Goal: Transaction & Acquisition: Purchase product/service

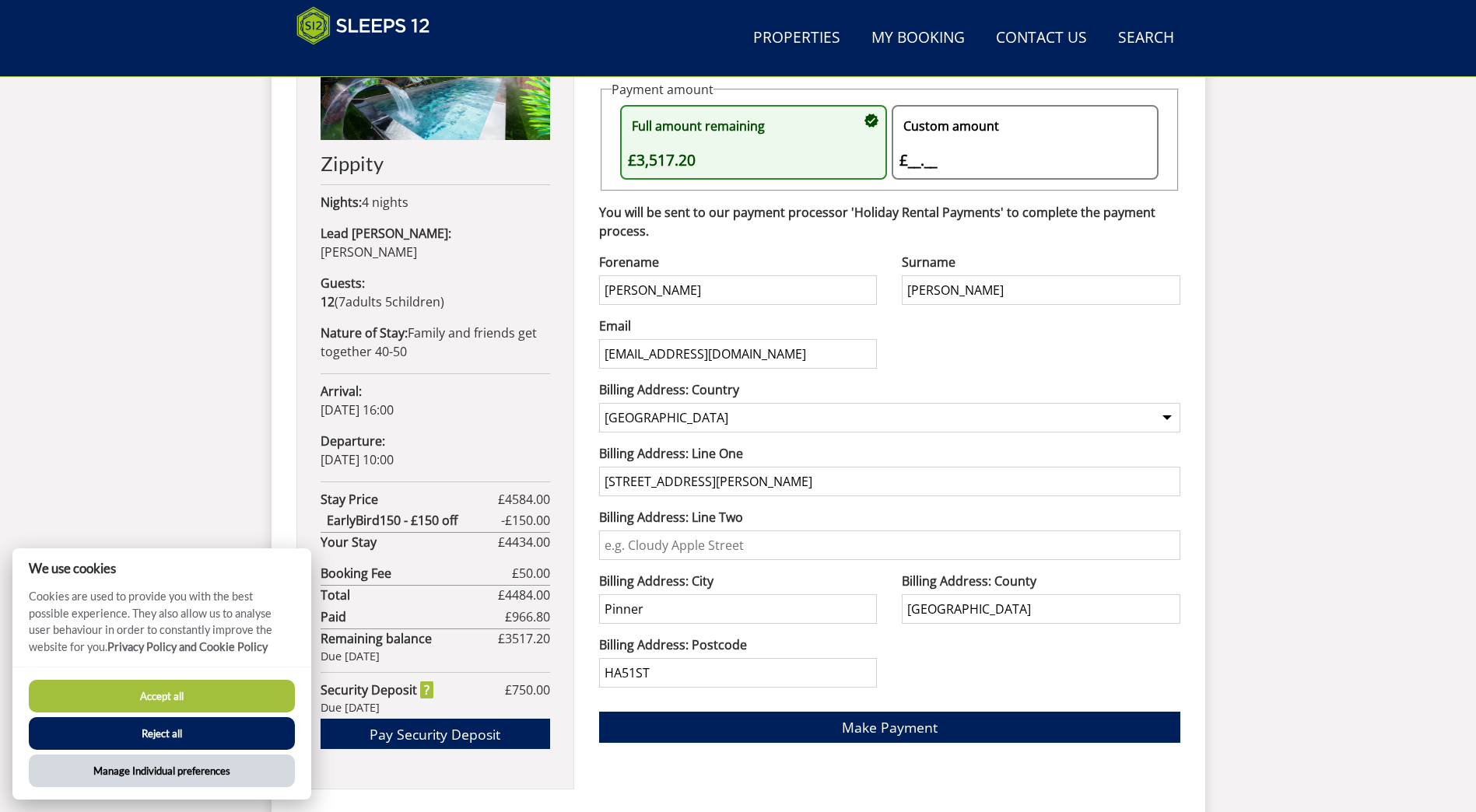
click at [140, 766] on button "Manage Individual preferences" at bounding box center [161, 771] width 266 height 33
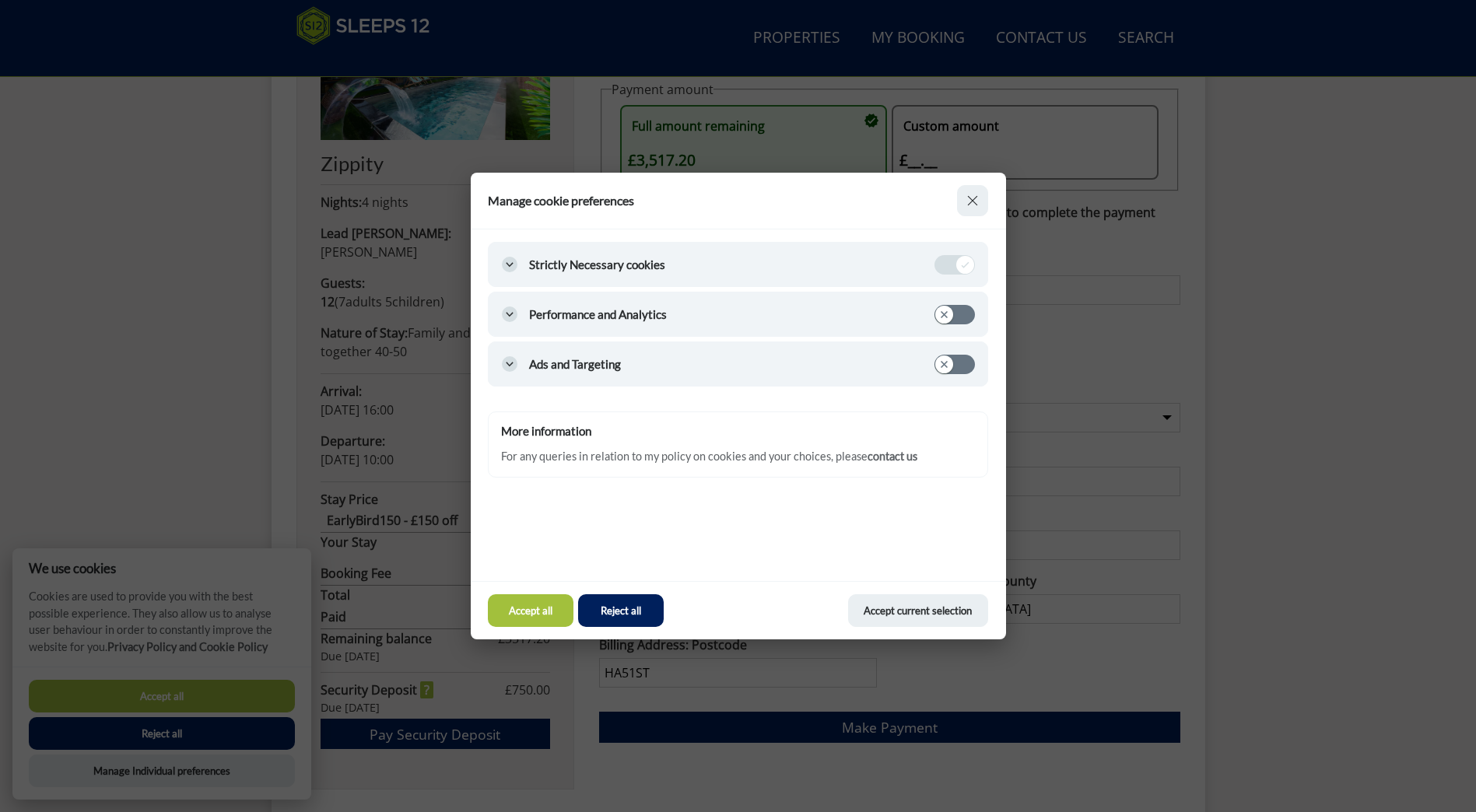
click at [953, 315] on input "Performance and Analytics" at bounding box center [954, 314] width 39 height 18
checkbox input "true"
click at [939, 607] on button "Accept current selection" at bounding box center [917, 611] width 140 height 33
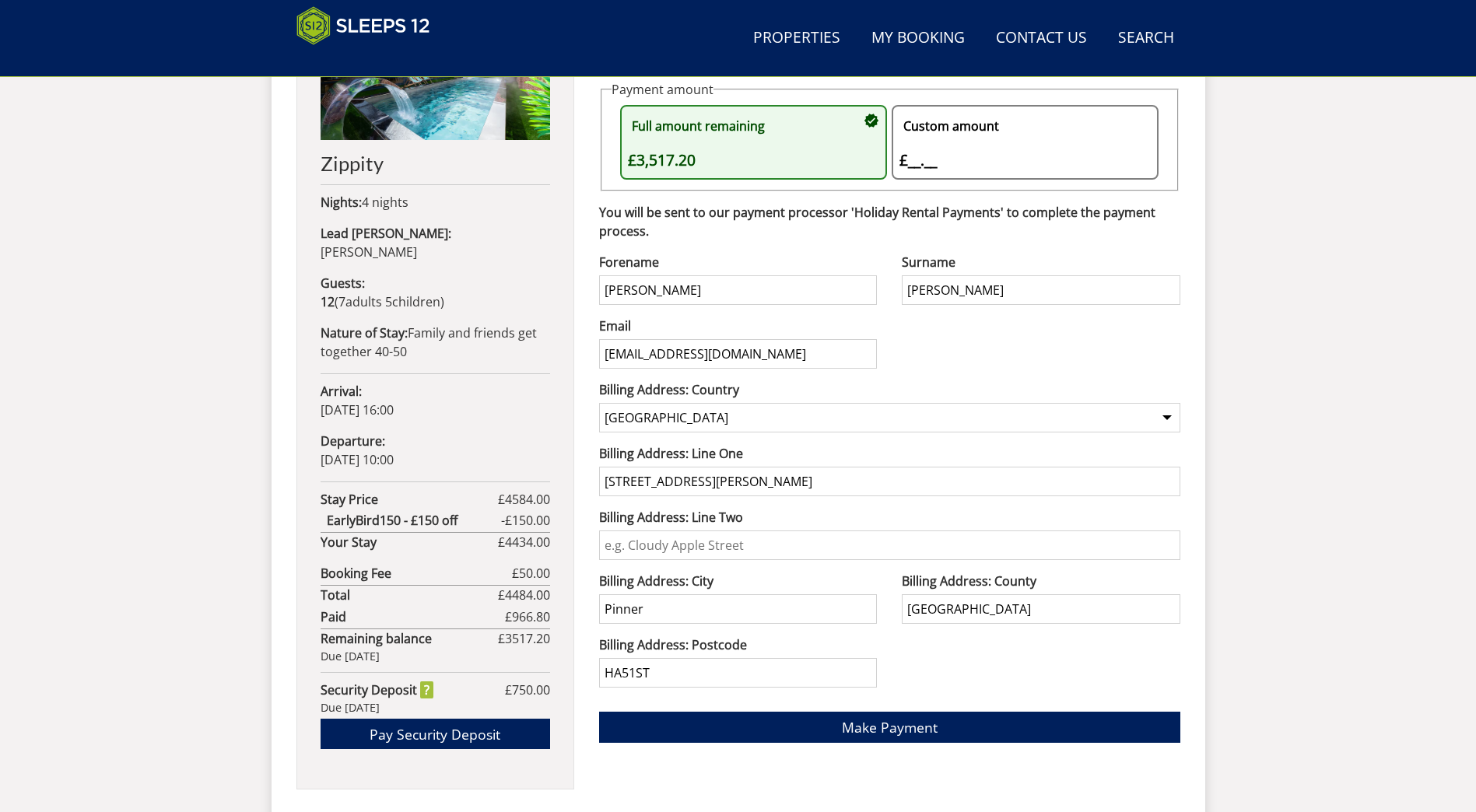
scroll to position [1122, 0]
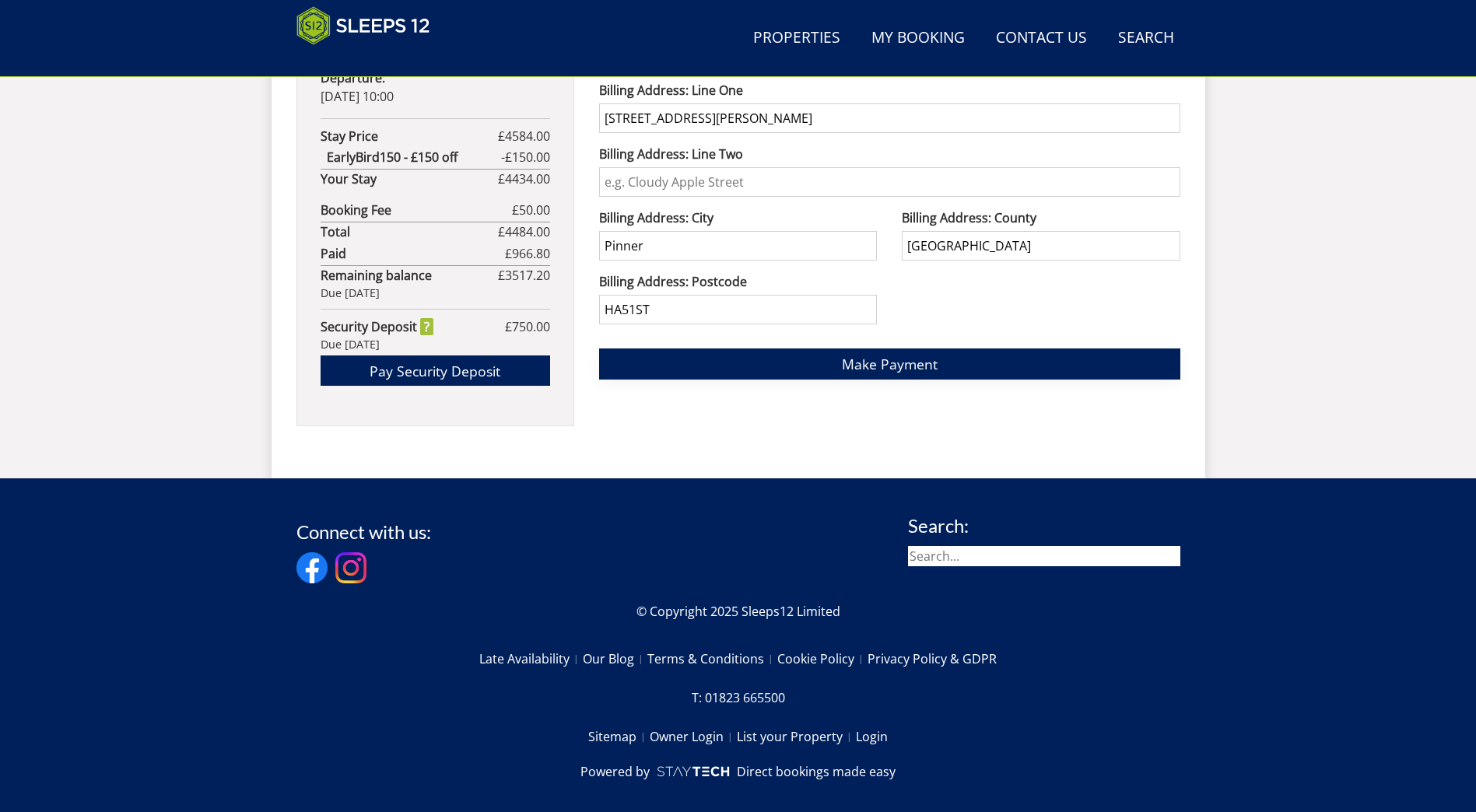
click at [844, 365] on span "Make Payment" at bounding box center [889, 364] width 96 height 19
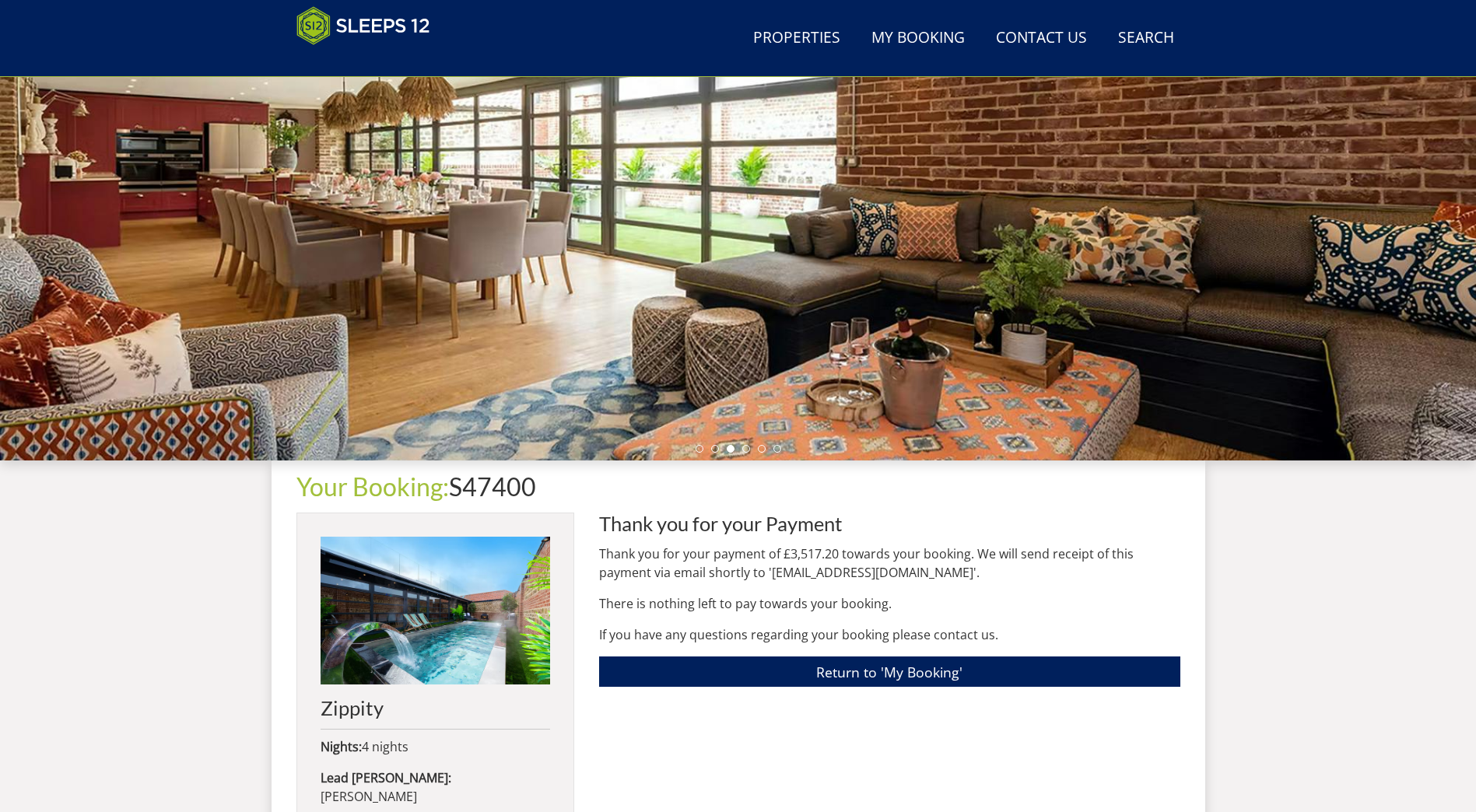
scroll to position [403, 0]
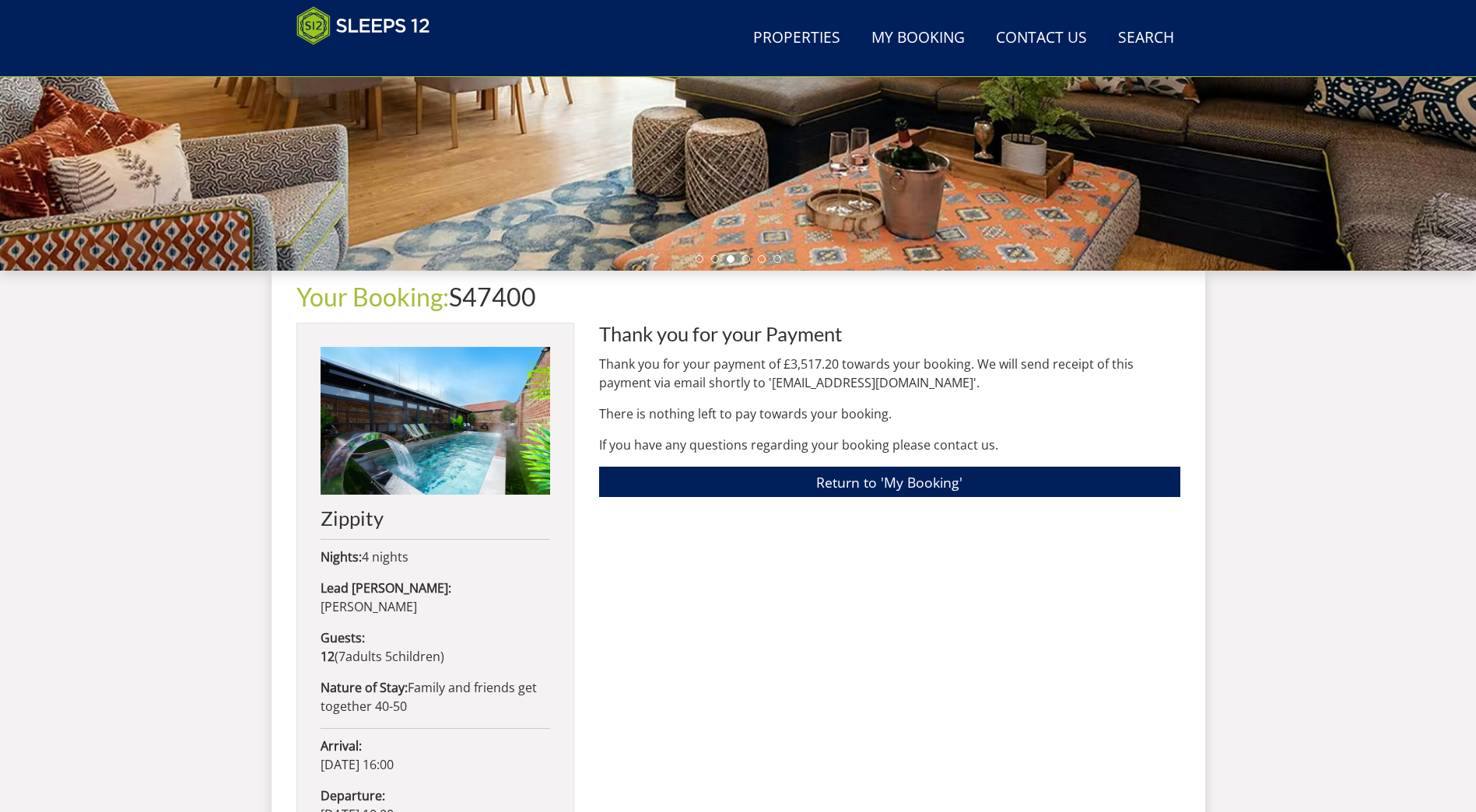
drag, startPoint x: 653, startPoint y: 383, endPoint x: 1174, endPoint y: 381, distance: 521.0
drag, startPoint x: 1174, startPoint y: 381, endPoint x: 964, endPoint y: 373, distance: 210.2
click at [964, 373] on p "Thank you for your payment of £3,517.20 towards your booking. We will send rece…" at bounding box center [889, 372] width 581 height 37
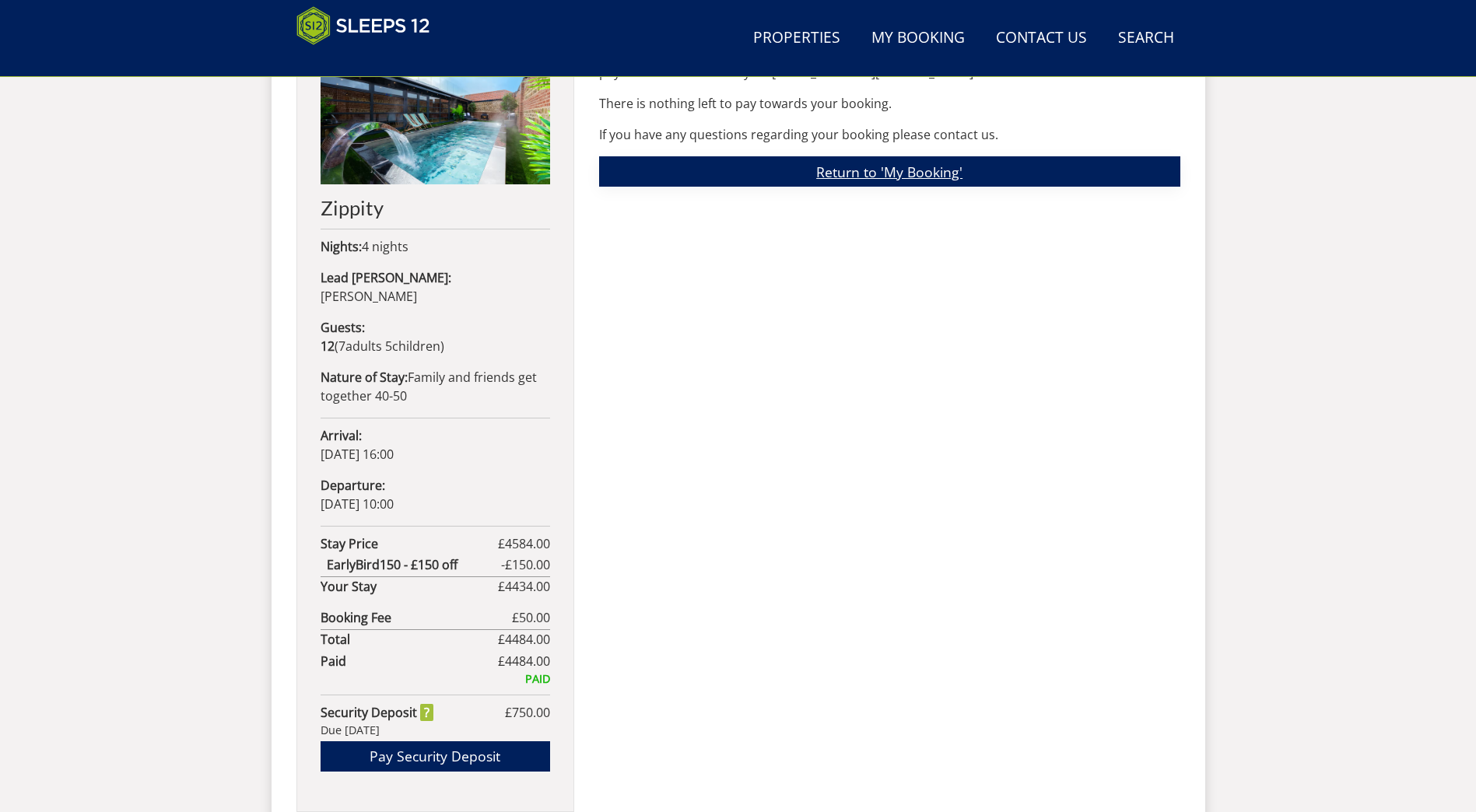
scroll to position [792, 0]
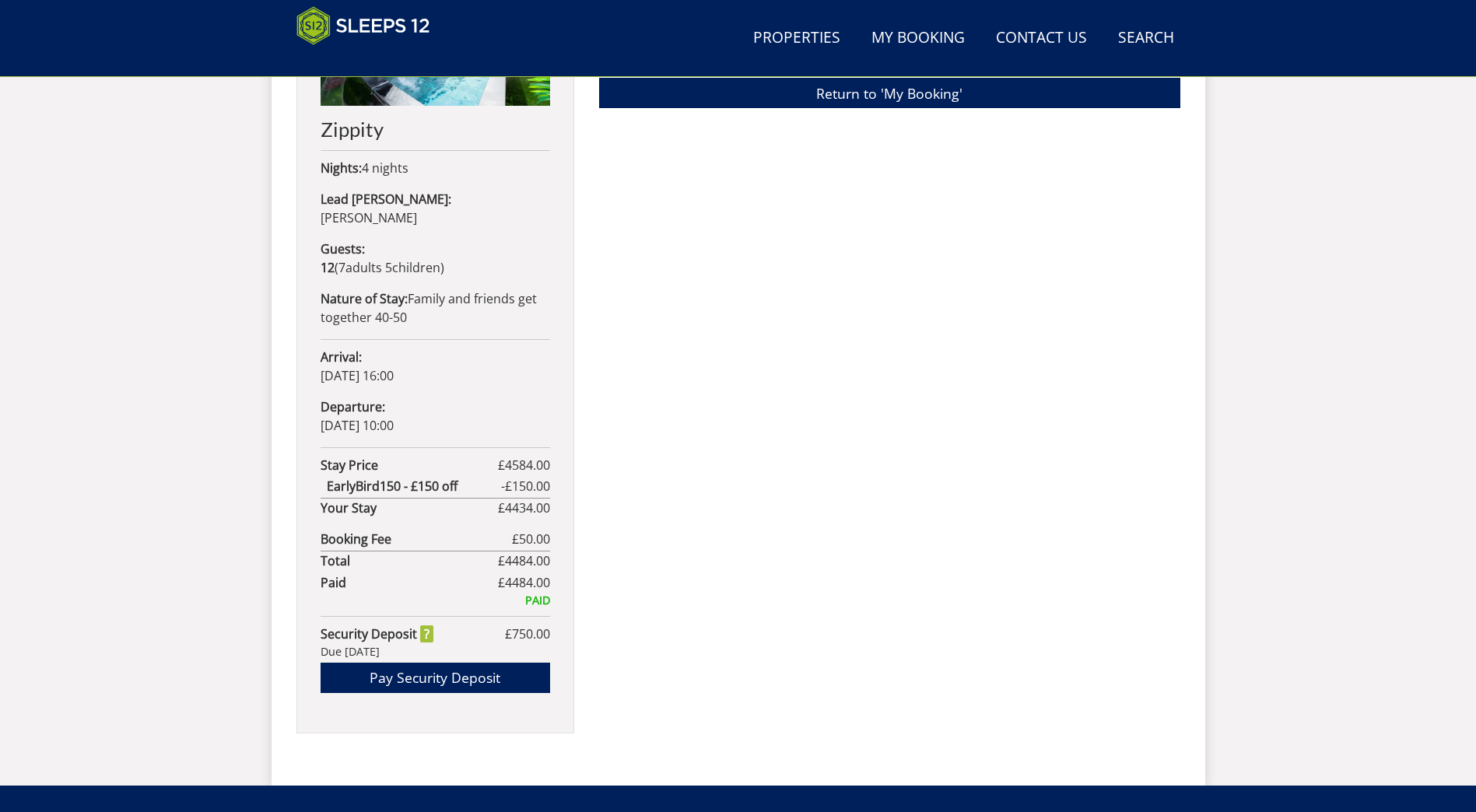
drag, startPoint x: 86, startPoint y: 331, endPoint x: 710, endPoint y: 413, distance: 629.4
drag, startPoint x: 710, startPoint y: 413, endPoint x: 1275, endPoint y: 315, distance: 573.4
drag, startPoint x: 1275, startPoint y: 315, endPoint x: 1034, endPoint y: 273, distance: 244.6
click at [1034, 273] on div "Thank you for your Payment Thank you for your payment of £3,517.20 towards your…" at bounding box center [889, 347] width 581 height 827
click at [752, 412] on div "Thank you for your Payment Thank you for your payment of £3,517.20 towards your…" at bounding box center [889, 347] width 581 height 827
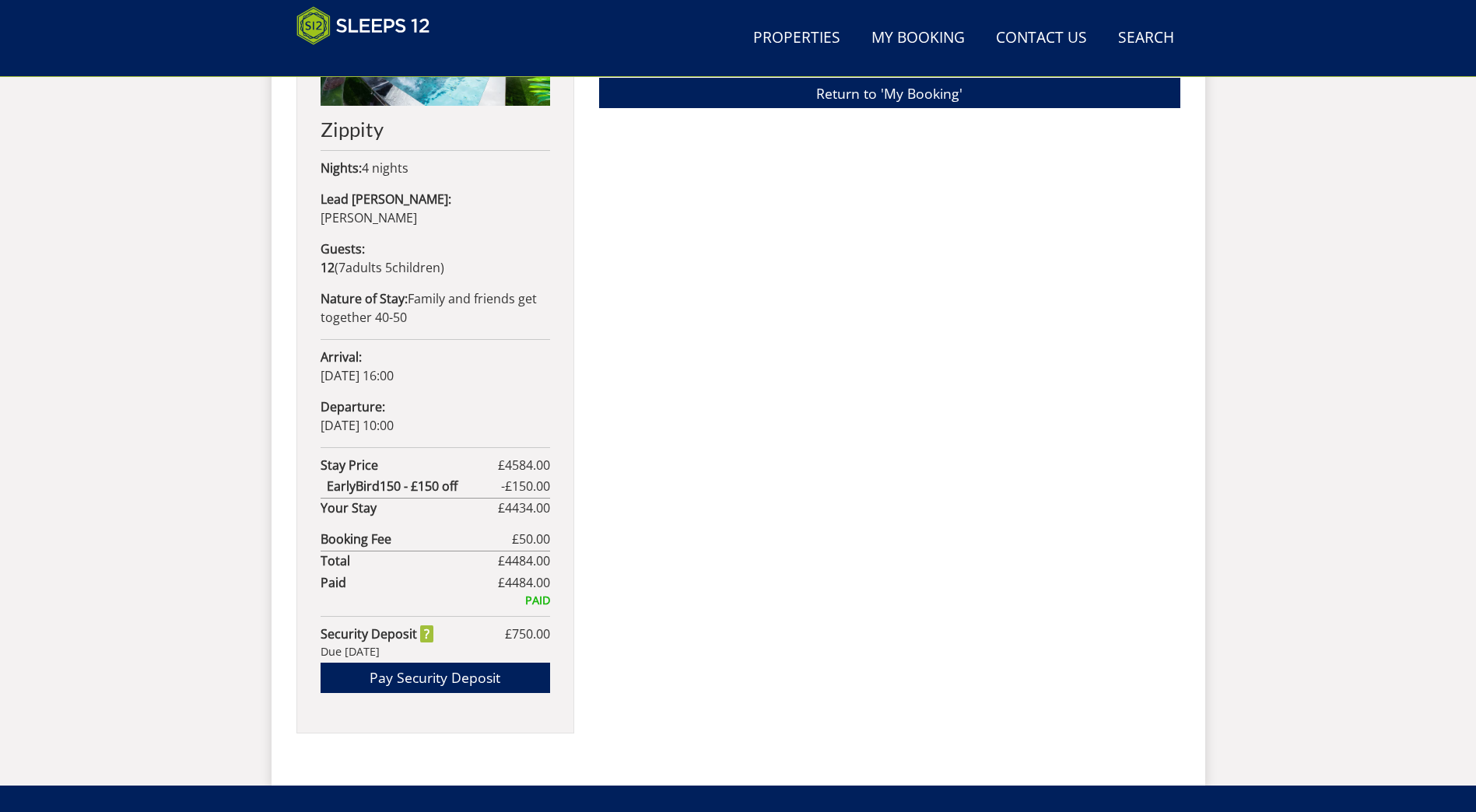
drag, startPoint x: 753, startPoint y: 409, endPoint x: 1133, endPoint y: 257, distance: 409.3
drag, startPoint x: 1133, startPoint y: 257, endPoint x: 667, endPoint y: 229, distance: 466.8
click at [667, 229] on div "Thank you for your Payment Thank you for your payment of £3,517.20 towards your…" at bounding box center [889, 347] width 581 height 827
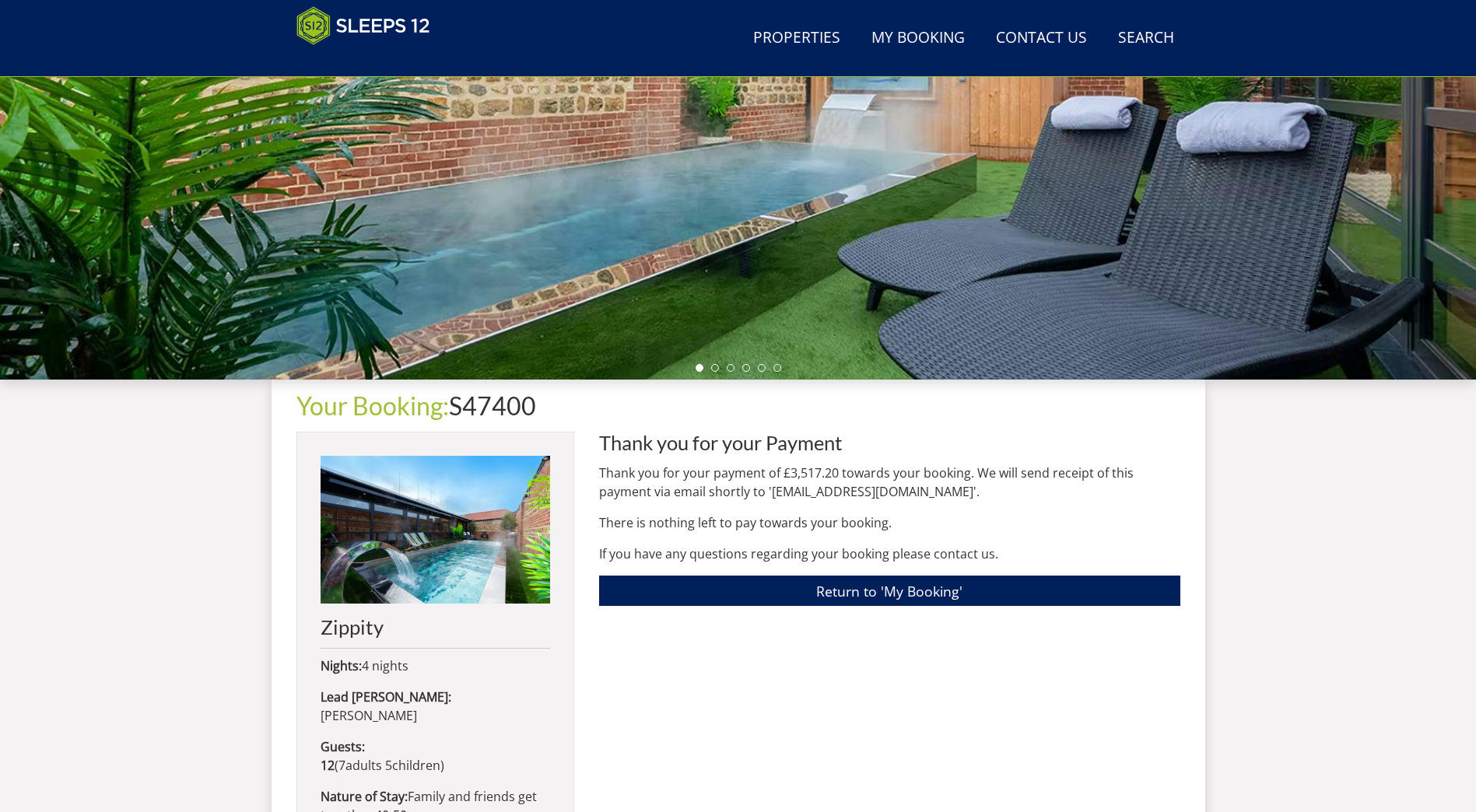
scroll to position [166, 0]
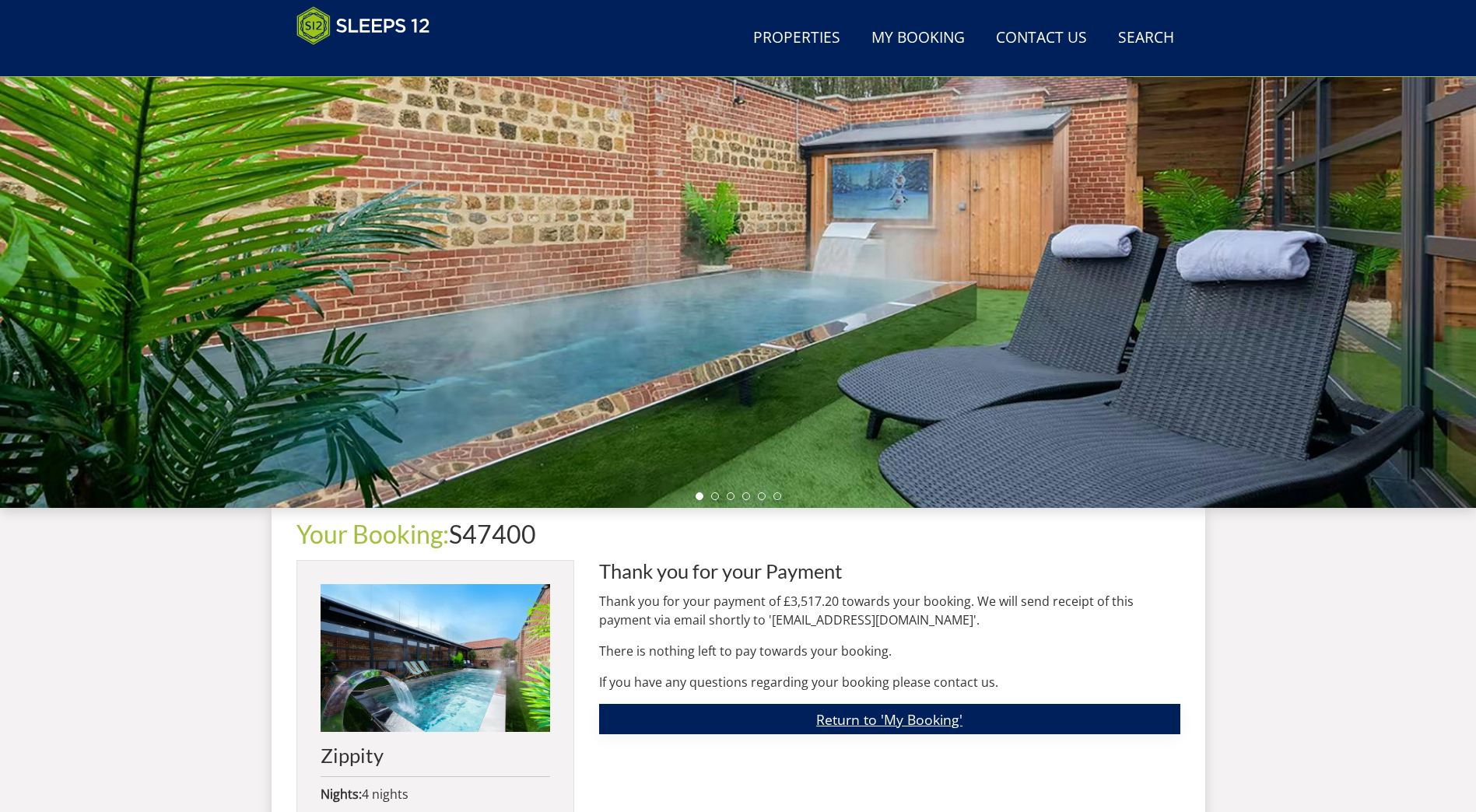
click at [862, 724] on link "Return to 'My Booking'" at bounding box center [889, 718] width 581 height 30
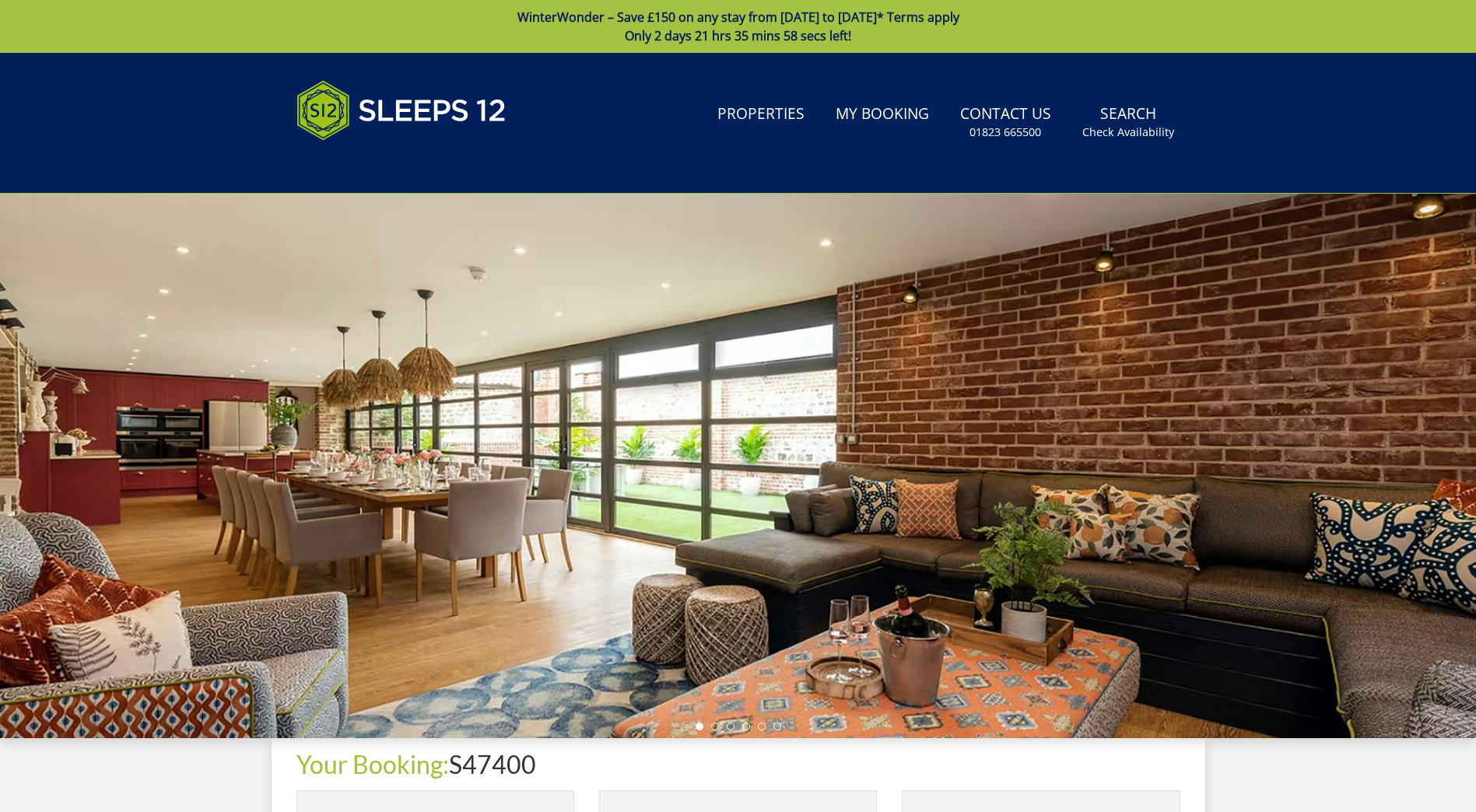
click at [1016, 479] on div at bounding box center [738, 465] width 1476 height 544
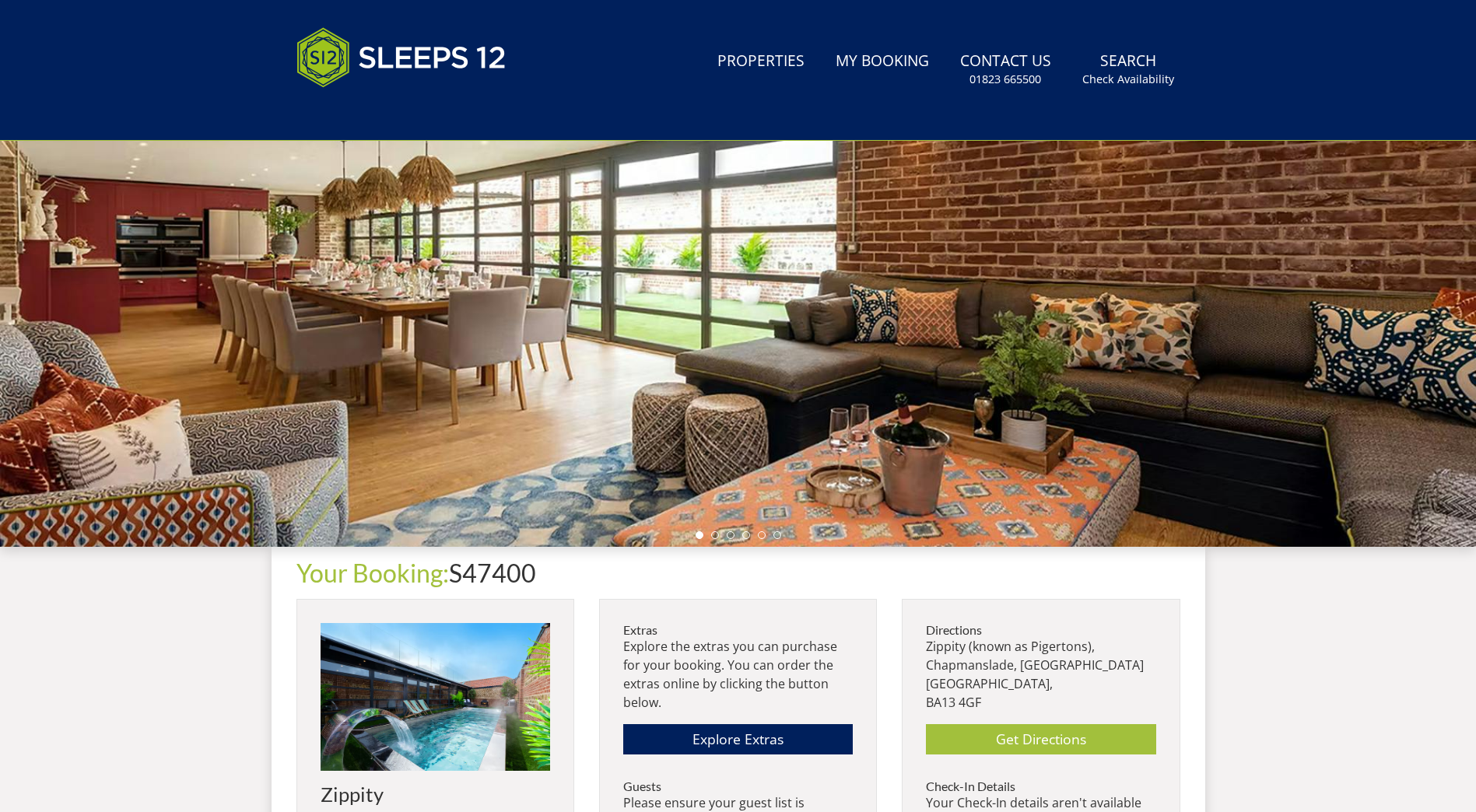
scroll to position [427, 0]
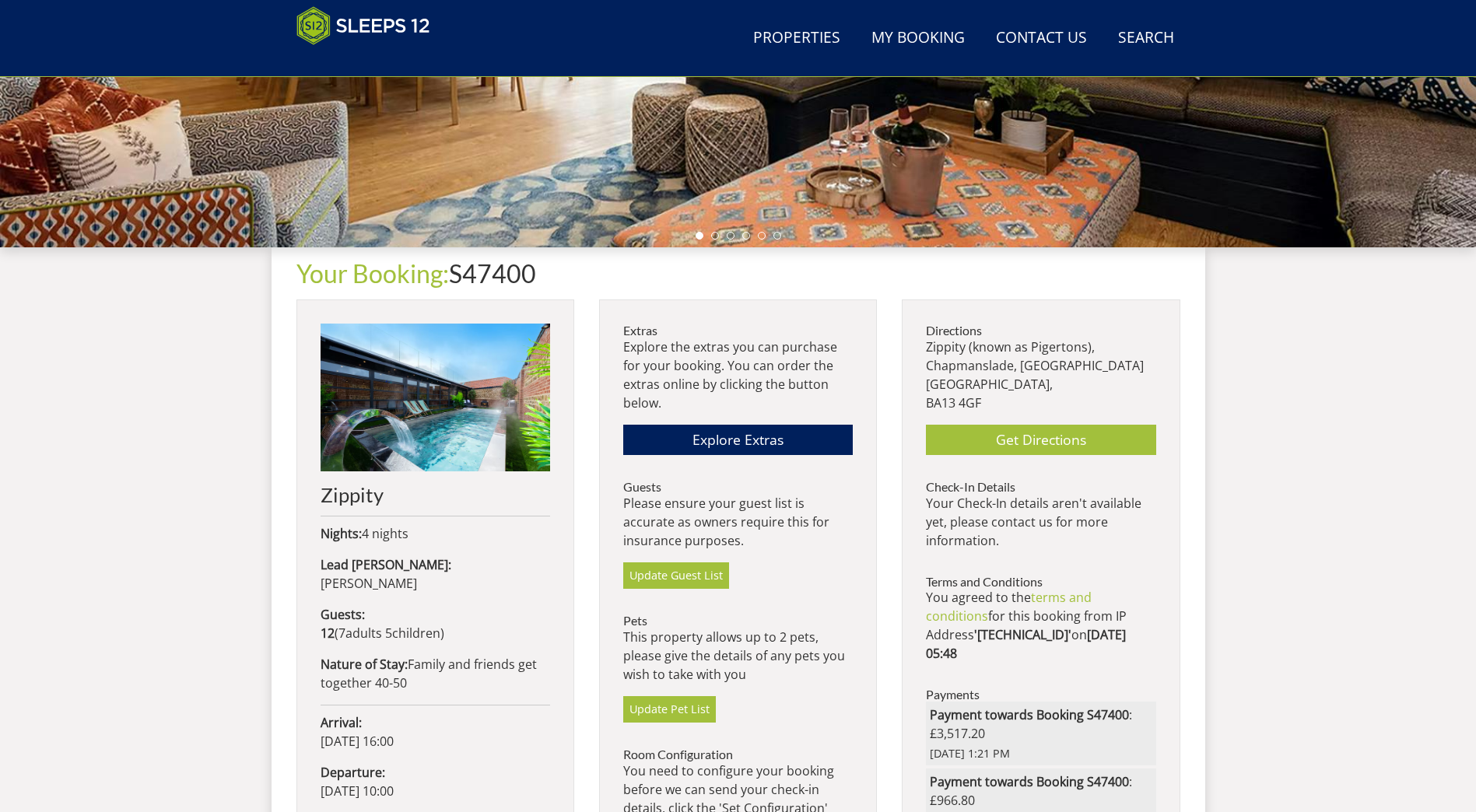
drag, startPoint x: 1022, startPoint y: 489, endPoint x: 992, endPoint y: 483, distance: 30.6
click at [992, 483] on h3 "Check-In Details" at bounding box center [1041, 487] width 230 height 14
click at [1230, 451] on div "Search Menu Properties My Booking Contact Us [PHONE_NUMBER] Search Check Availa…" at bounding box center [738, 391] width 1476 height 1532
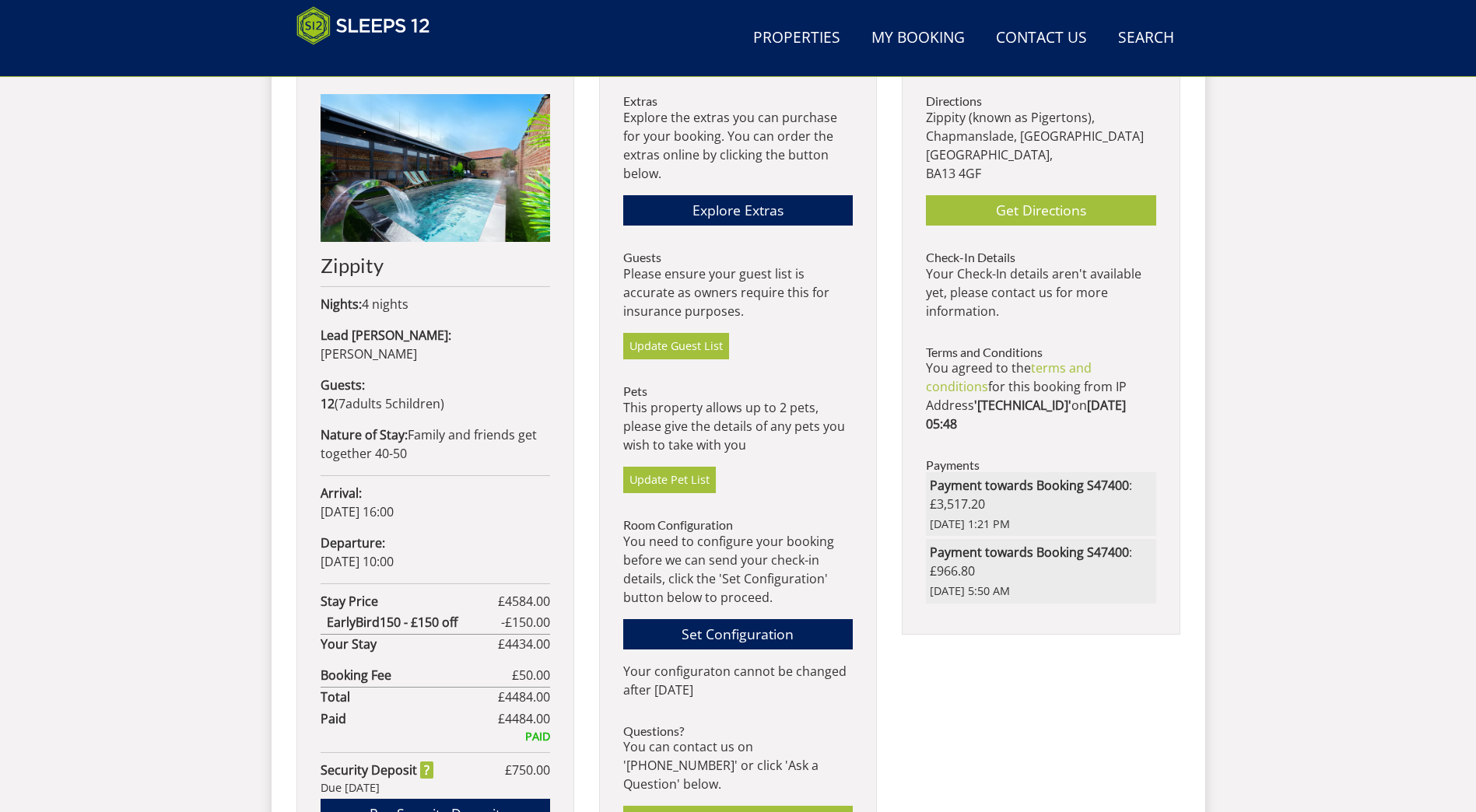
scroll to position [661, 0]
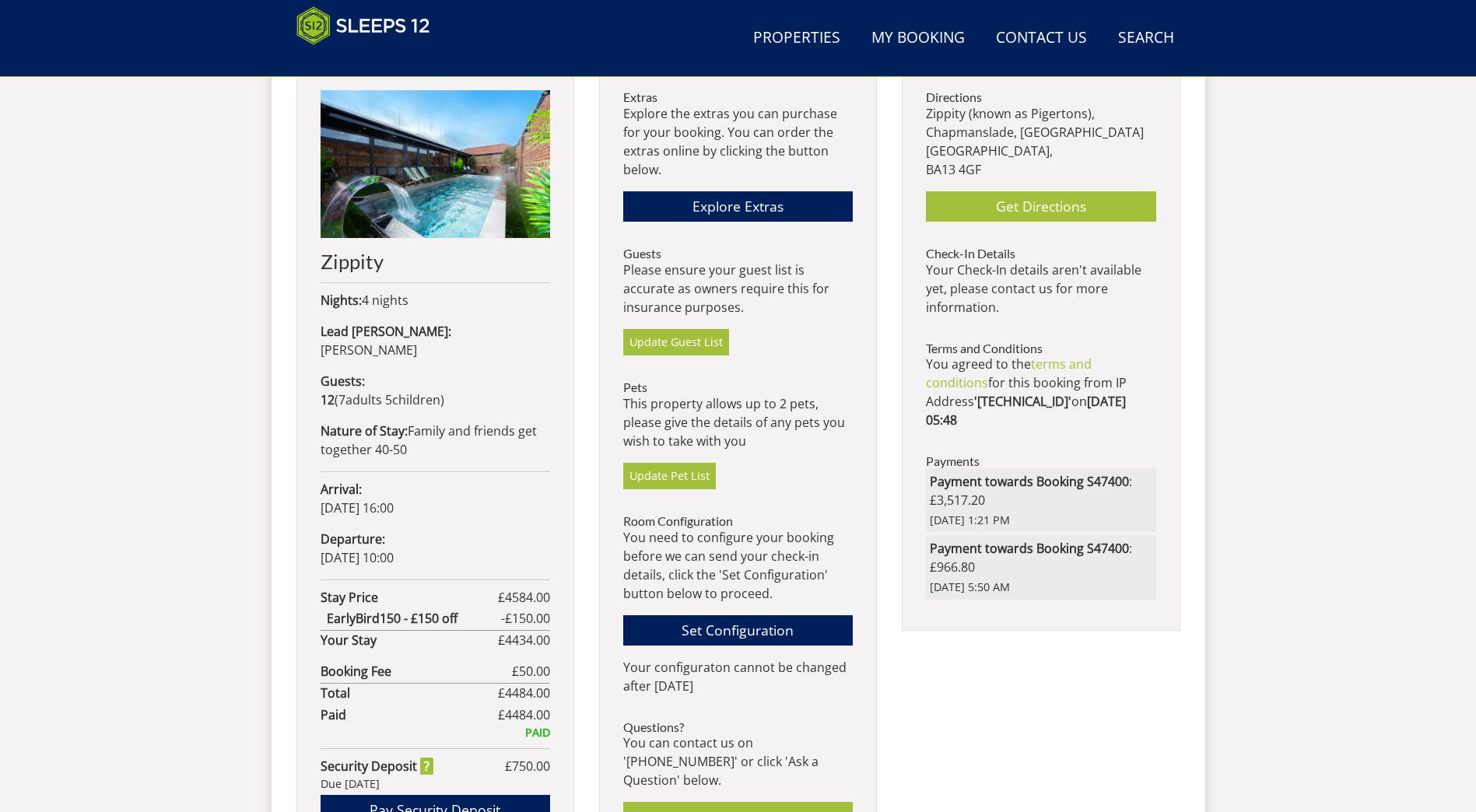
drag, startPoint x: 1355, startPoint y: 458, endPoint x: 1367, endPoint y: 417, distance: 42.7
drag, startPoint x: 1367, startPoint y: 417, endPoint x: 1310, endPoint y: 278, distance: 150.2
click at [1310, 278] on div "Search Menu Properties My Booking Contact Us [PHONE_NUMBER] Search Check Availa…" at bounding box center [738, 158] width 1476 height 1532
drag, startPoint x: 1295, startPoint y: 306, endPoint x: 1289, endPoint y: 228, distance: 78.2
click at [1289, 228] on div "Search Menu Properties My Booking Contact Us [PHONE_NUMBER] Search Check Availa…" at bounding box center [738, 158] width 1476 height 1532
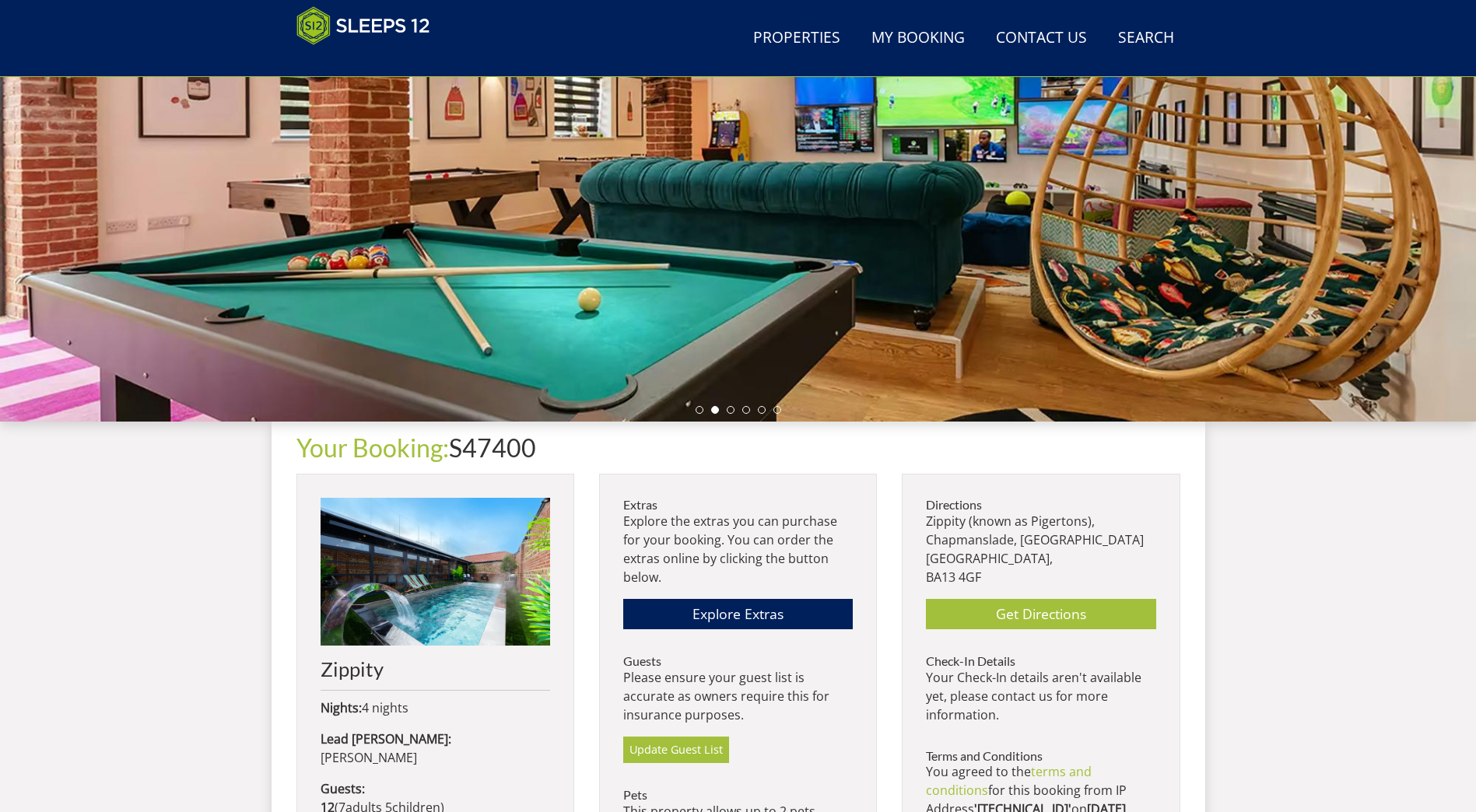
scroll to position [116, 0]
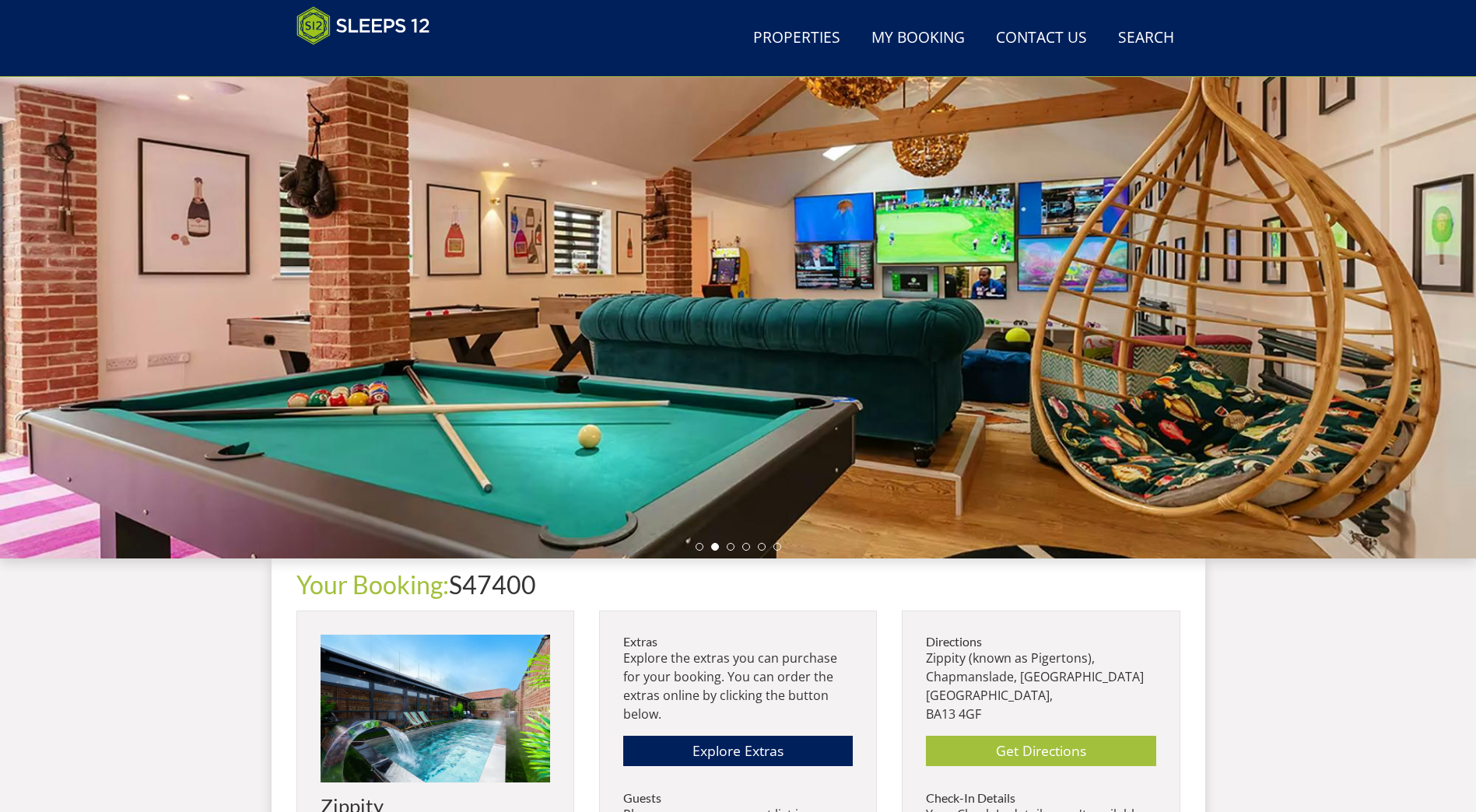
drag, startPoint x: 498, startPoint y: 349, endPoint x: 108, endPoint y: 349, distance: 390.0
click at [108, 349] on div at bounding box center [738, 286] width 1476 height 544
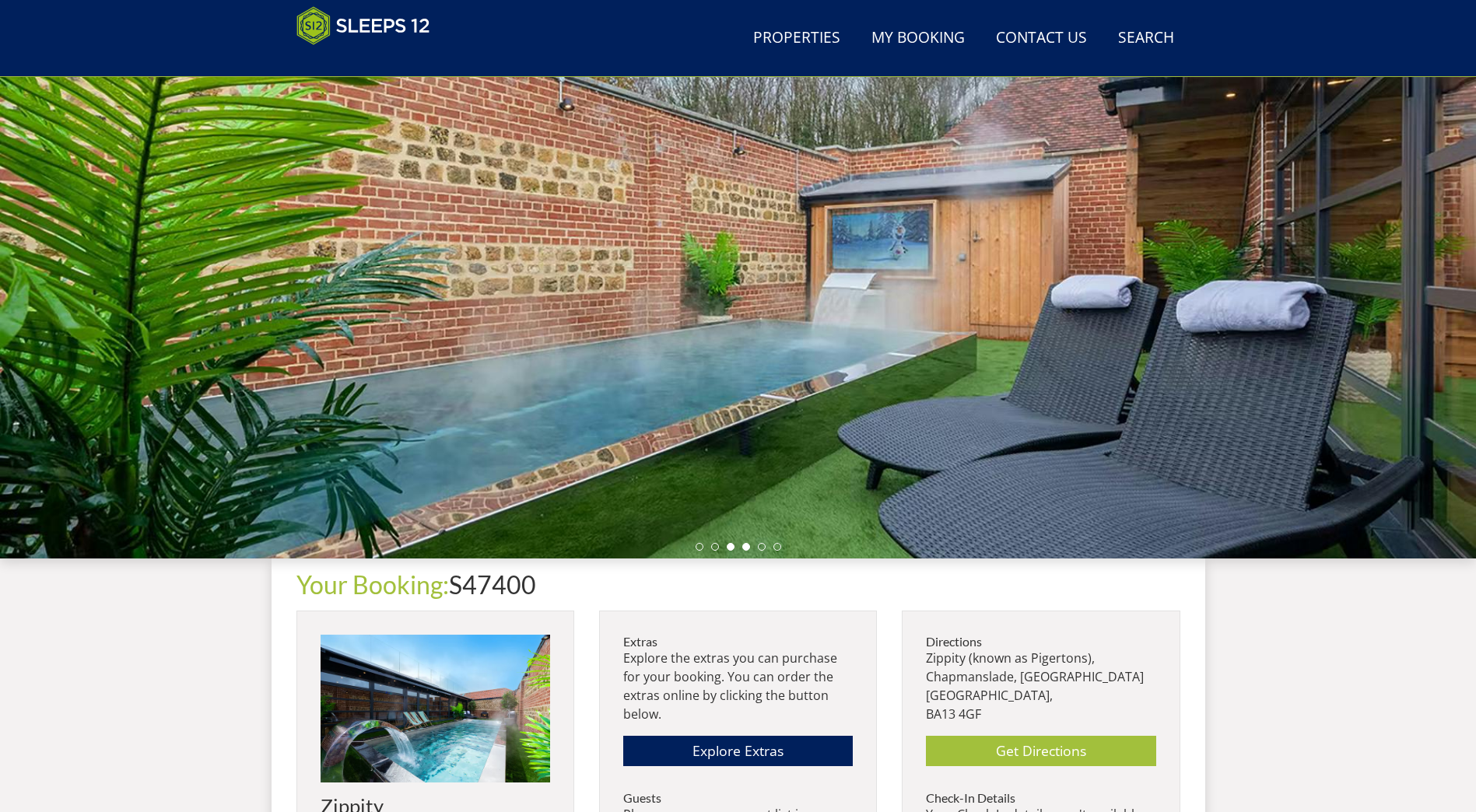
click at [743, 548] on li at bounding box center [745, 546] width 8 height 8
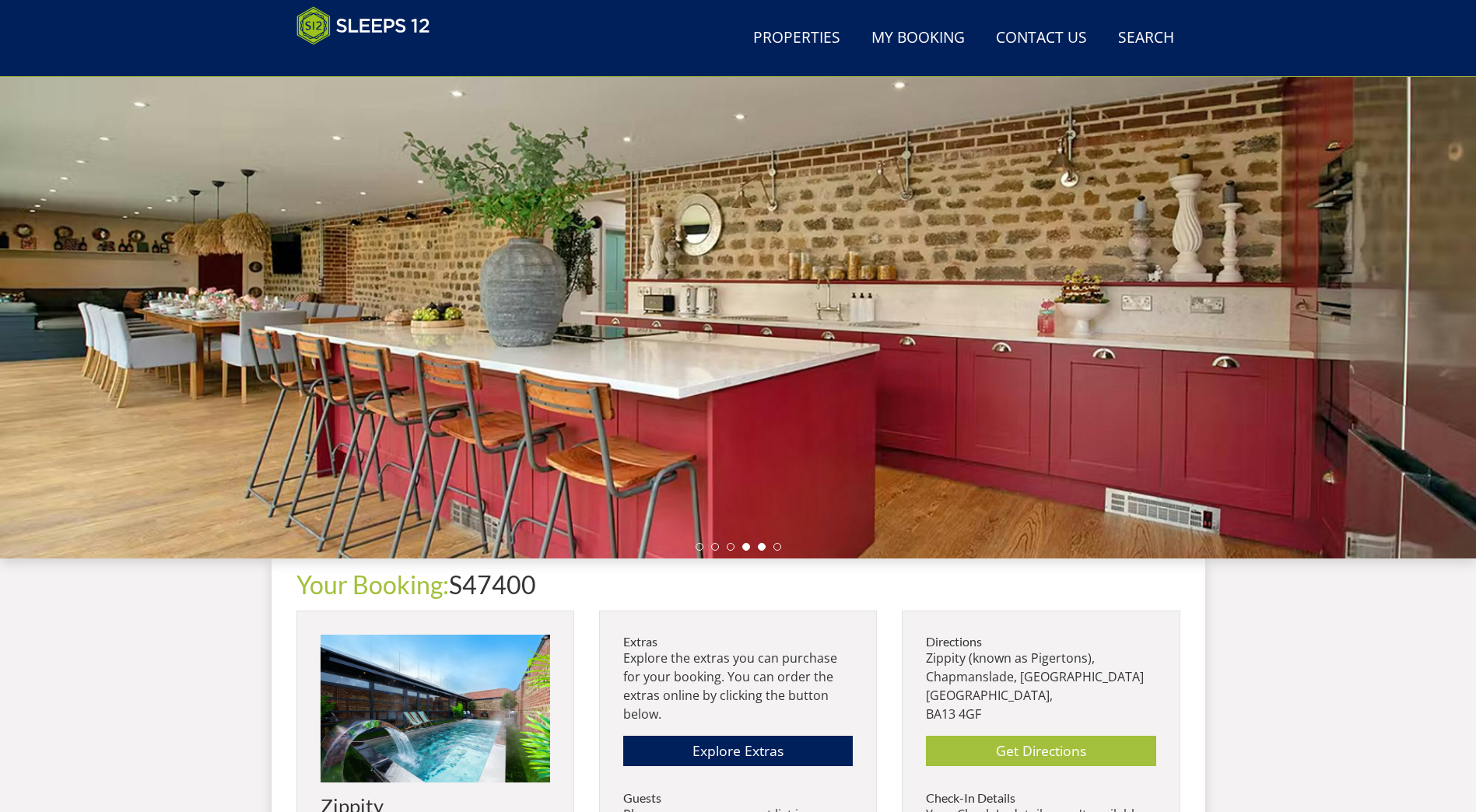
click at [764, 545] on li at bounding box center [762, 546] width 8 height 8
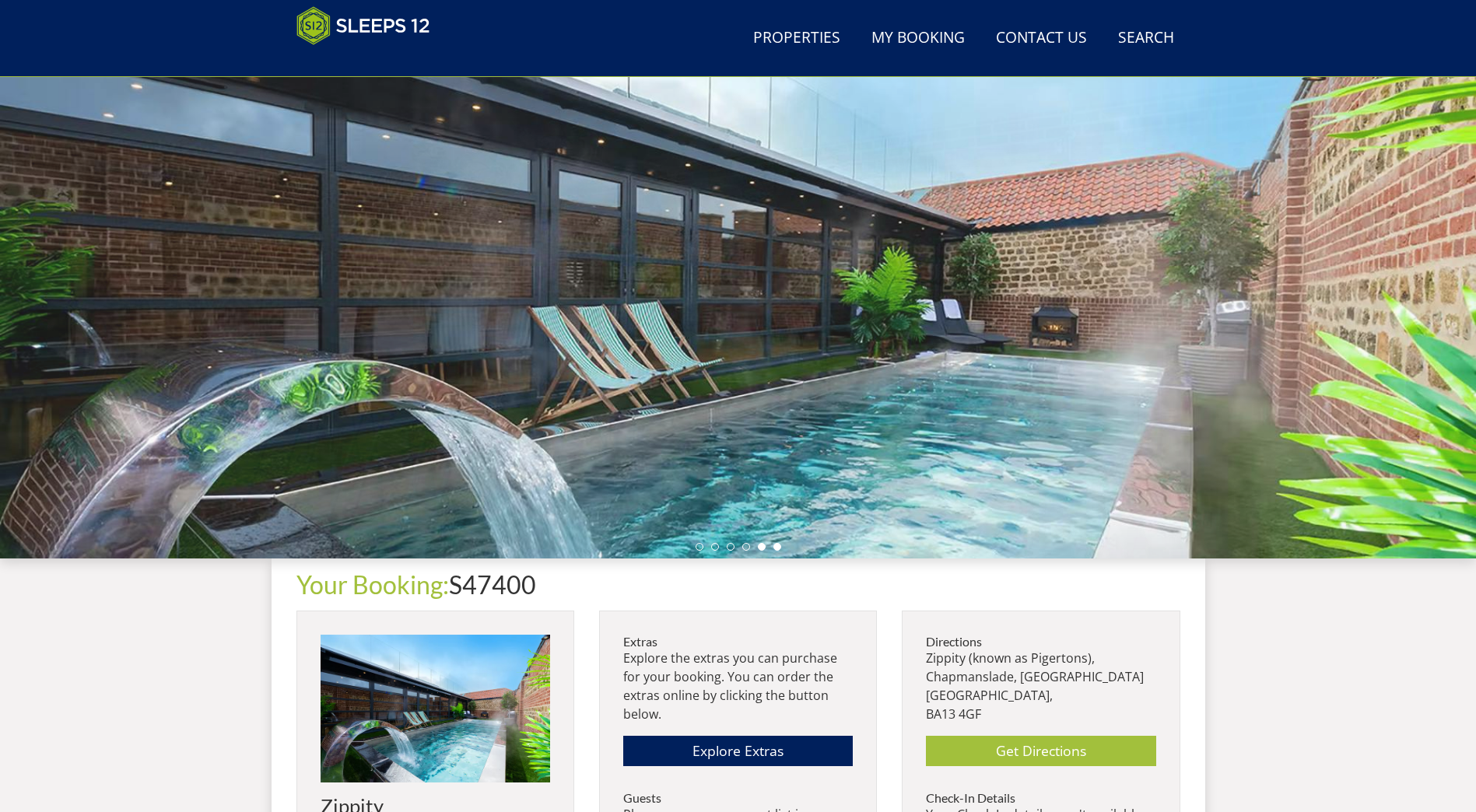
click at [779, 543] on li at bounding box center [777, 546] width 8 height 8
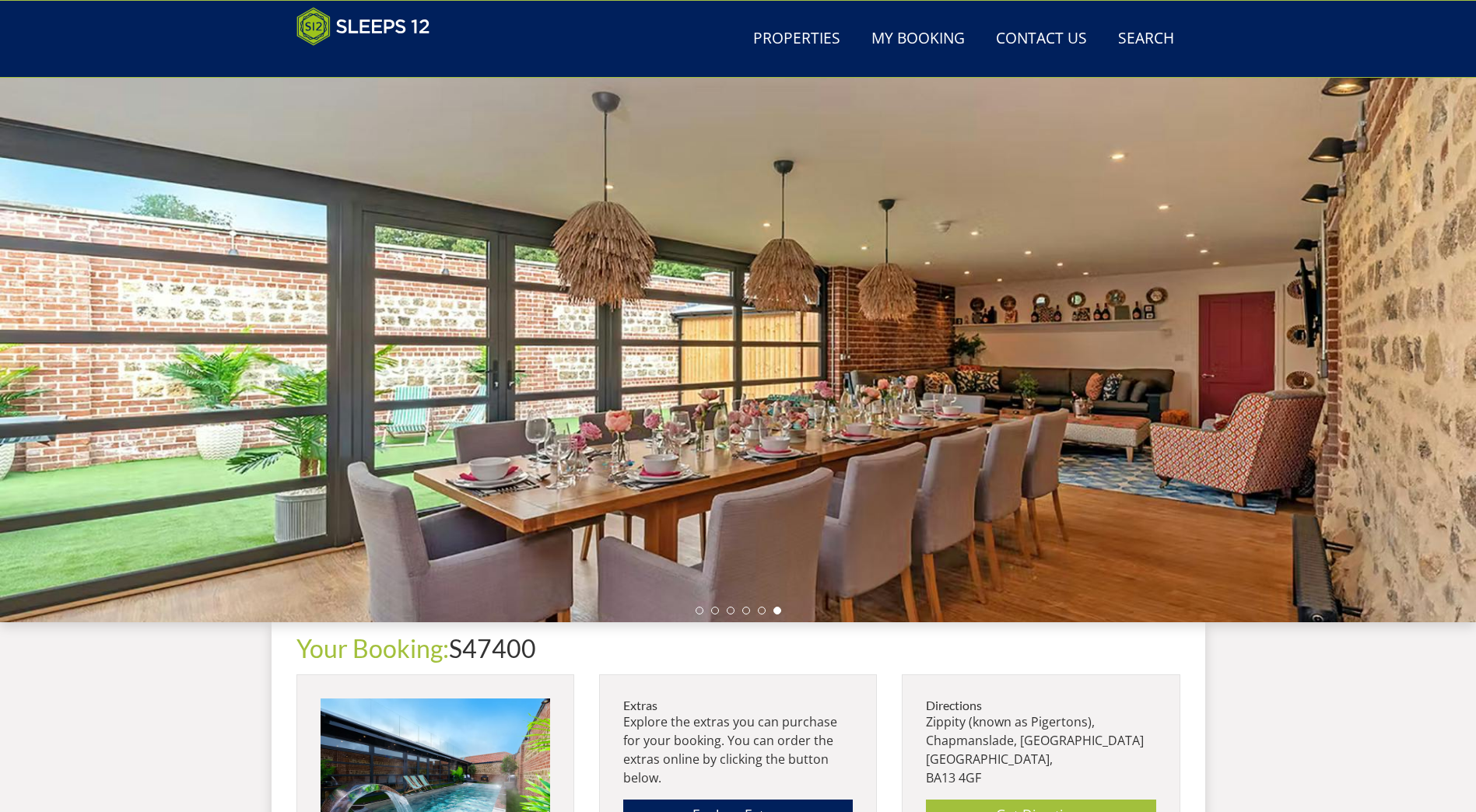
scroll to position [0, 0]
